Goal: Task Accomplishment & Management: Manage account settings

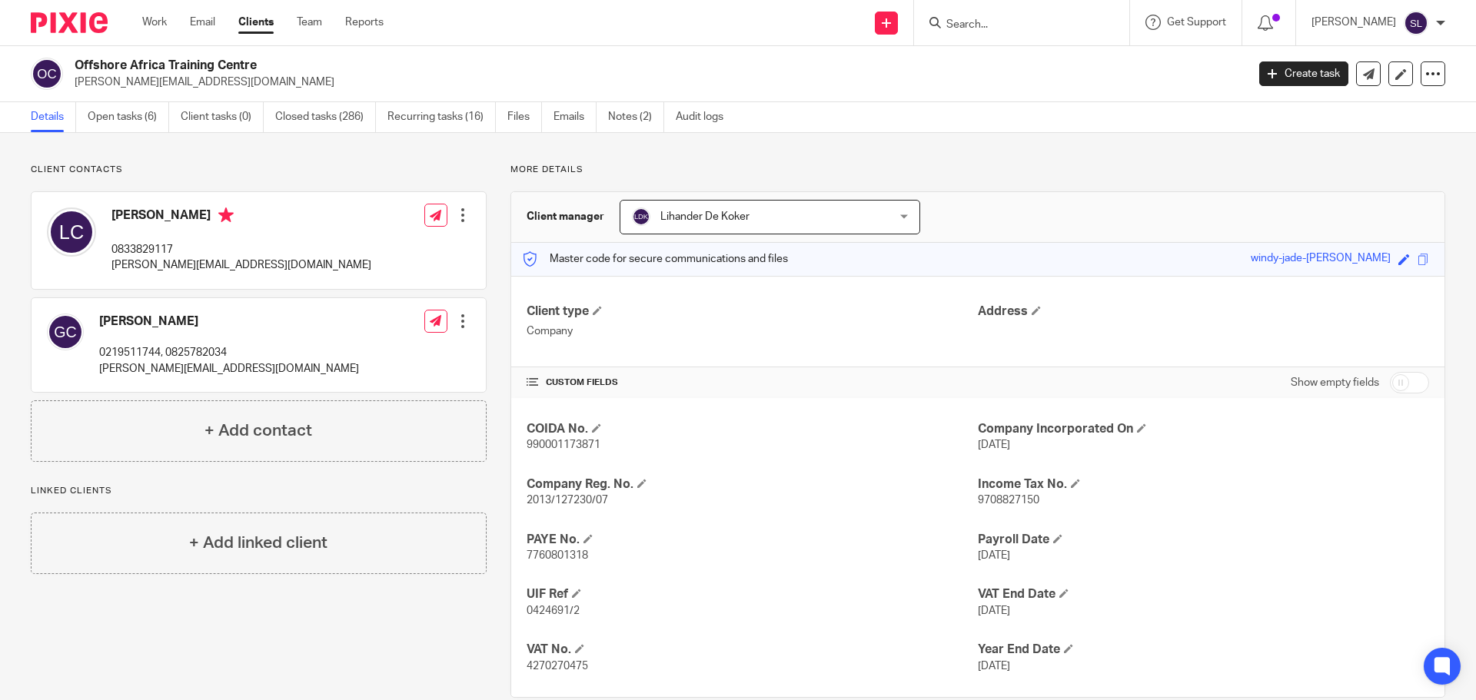
click at [951, 15] on form at bounding box center [1027, 22] width 164 height 19
click at [958, 21] on input "Search" at bounding box center [1014, 25] width 138 height 14
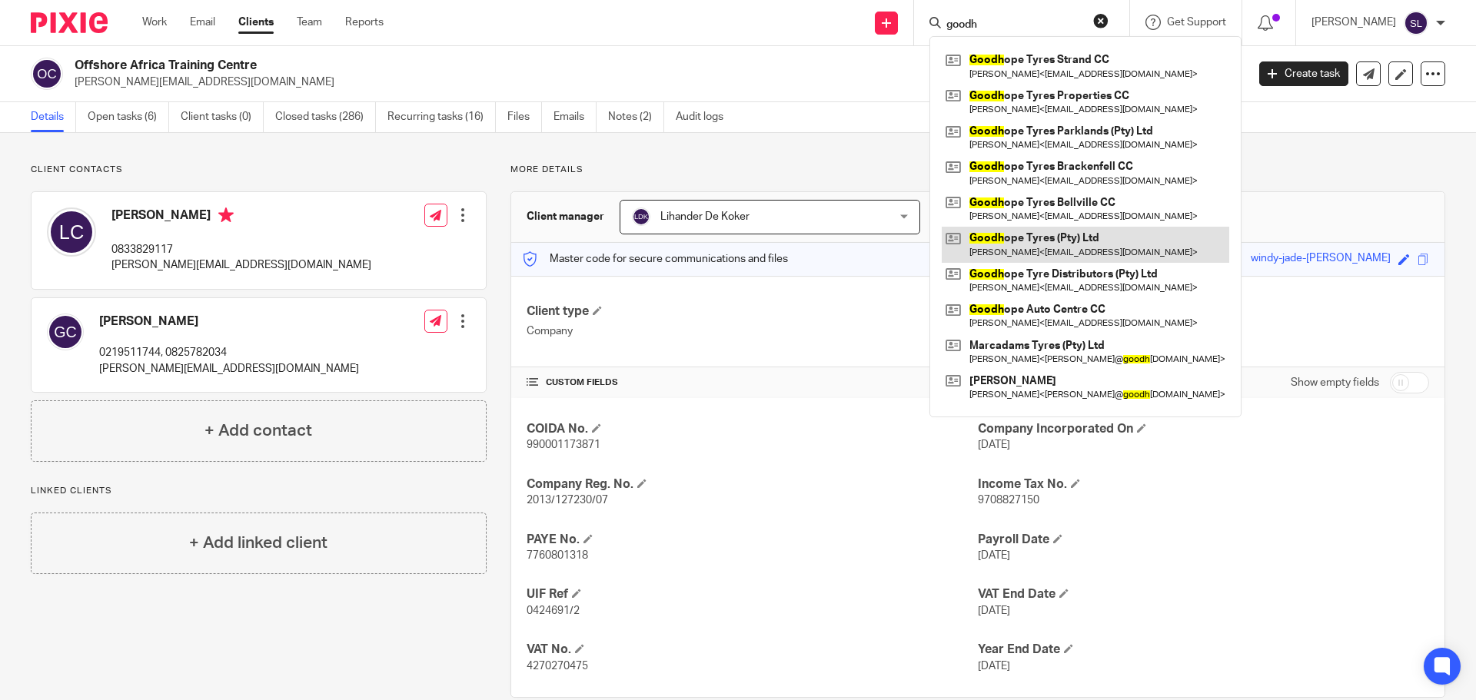
type input "goodh"
click at [1048, 241] on link at bounding box center [1085, 244] width 287 height 35
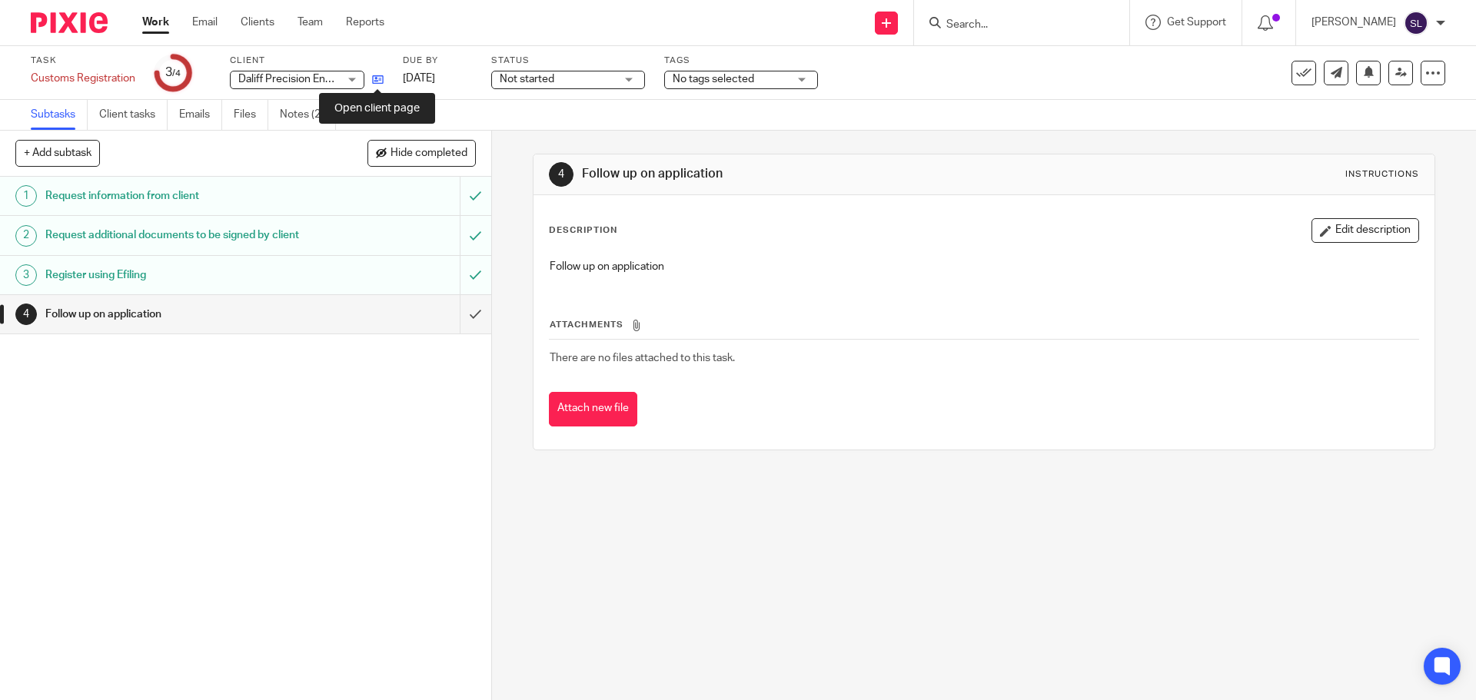
click at [377, 80] on icon at bounding box center [378, 80] width 12 height 12
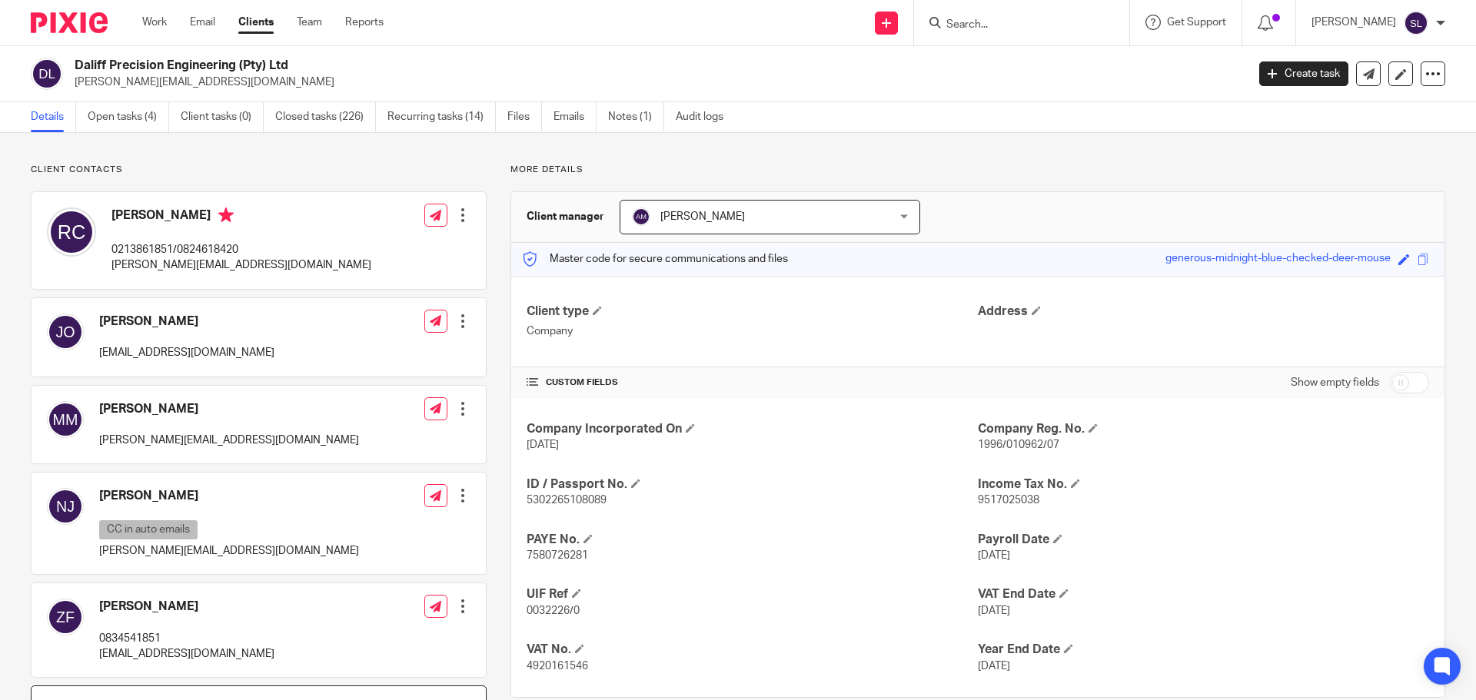
scroll to position [128, 0]
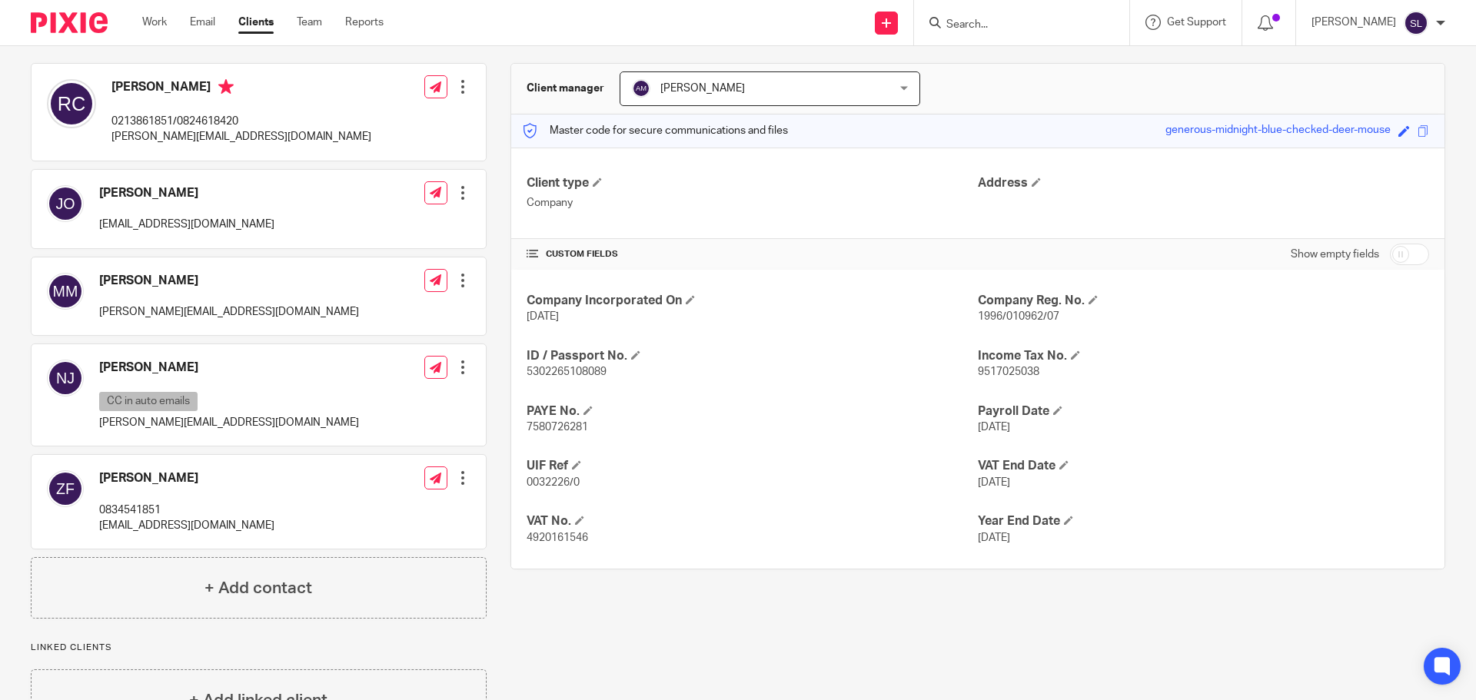
click at [1390, 253] on input "checkbox" at bounding box center [1409, 255] width 39 height 22
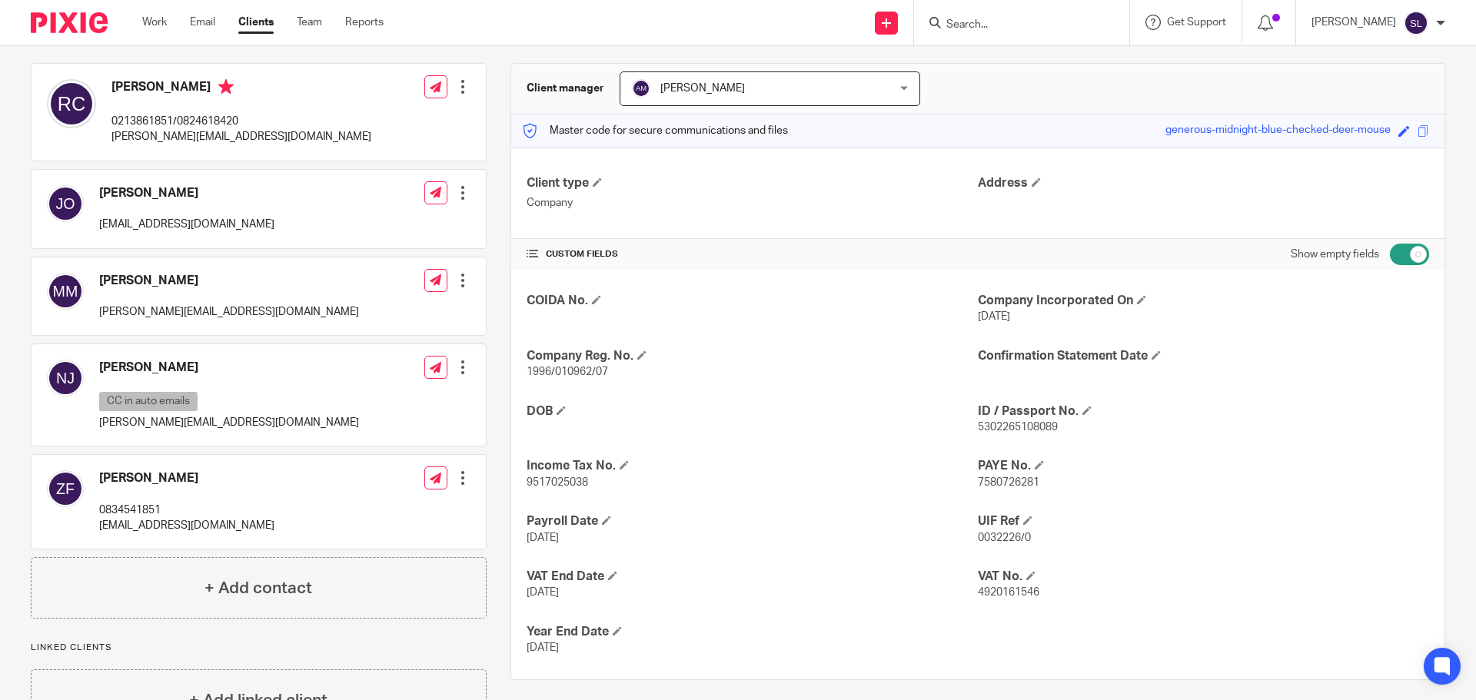
click at [1390, 253] on input "checkbox" at bounding box center [1409, 255] width 39 height 22
checkbox input "false"
